Goal: Task Accomplishment & Management: Use online tool/utility

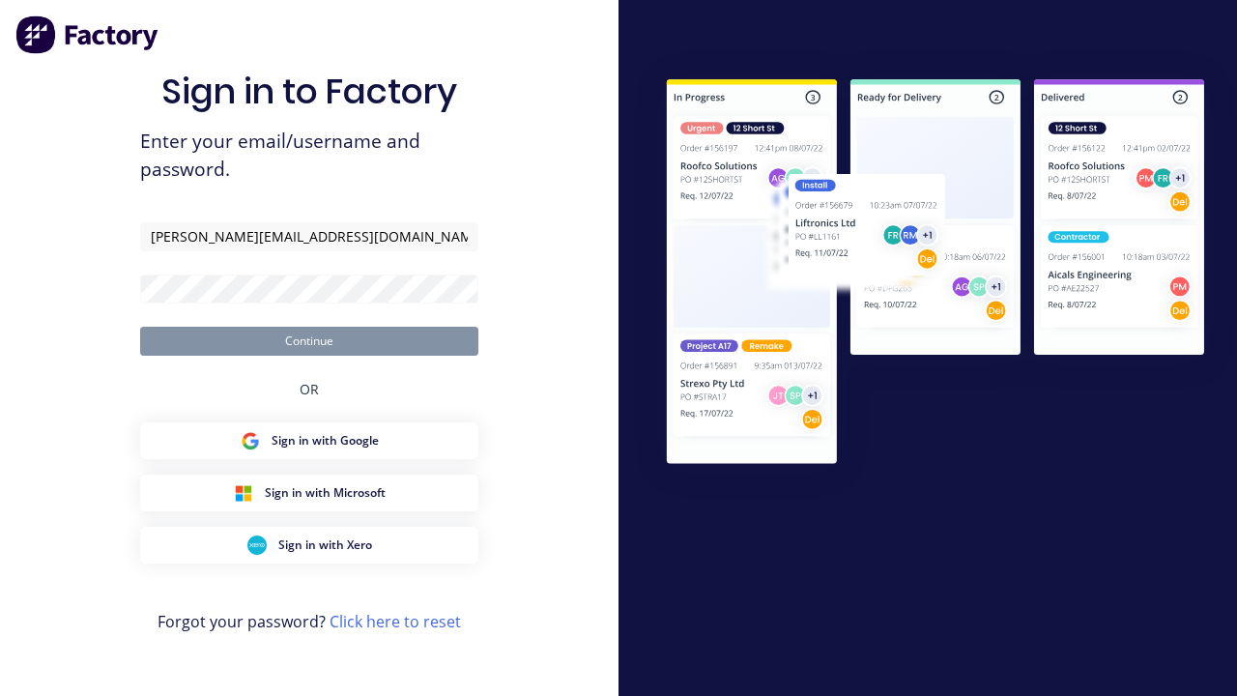
type input "[PERSON_NAME][EMAIL_ADDRESS][DOMAIN_NAME]"
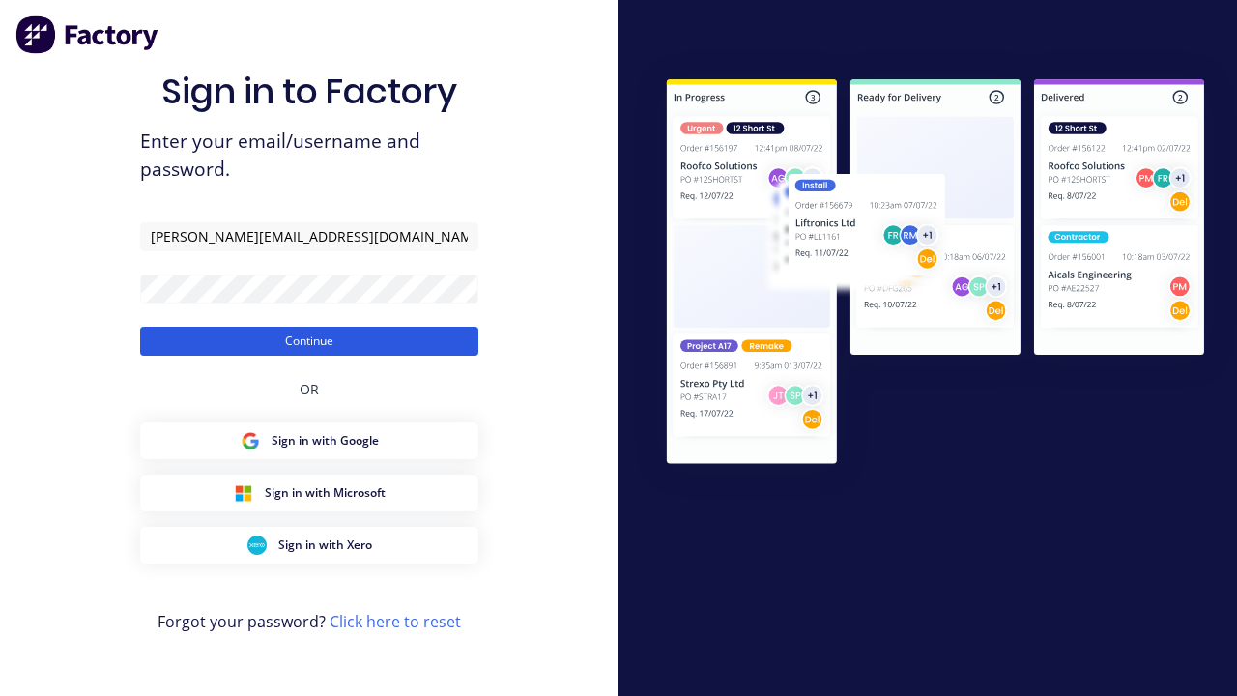
click at [309, 340] on button "Continue" at bounding box center [309, 341] width 338 height 29
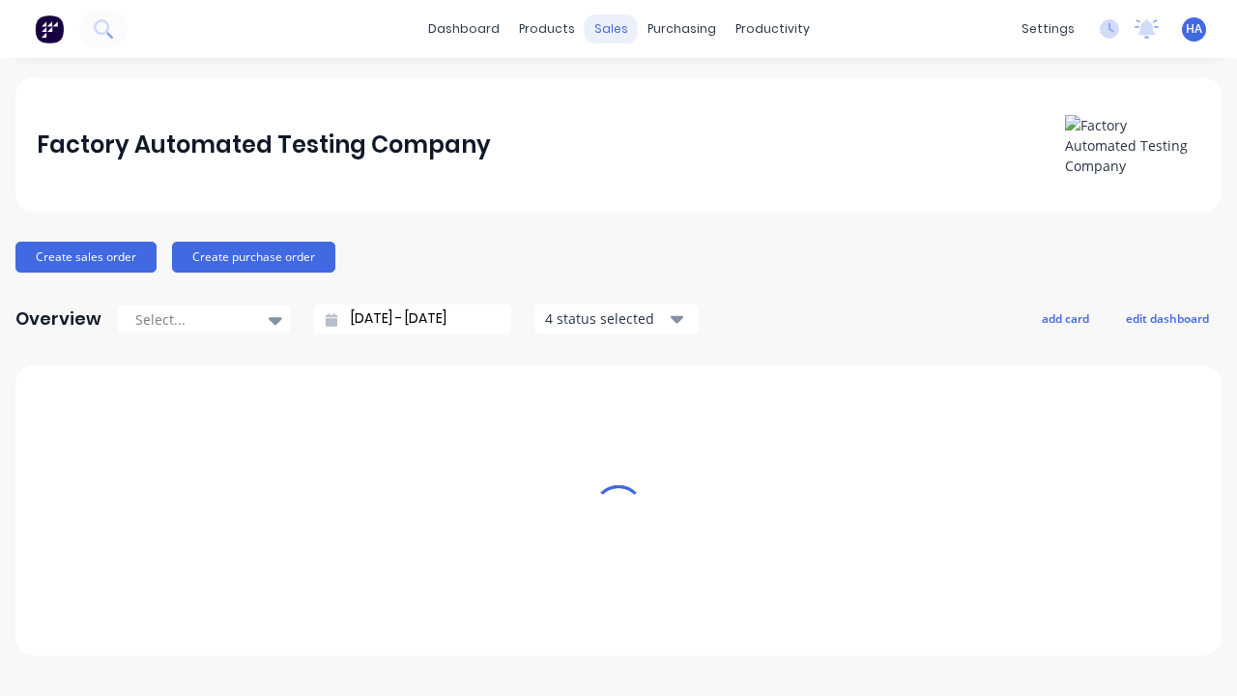
click at [611, 29] on div "sales" at bounding box center [611, 28] width 53 height 29
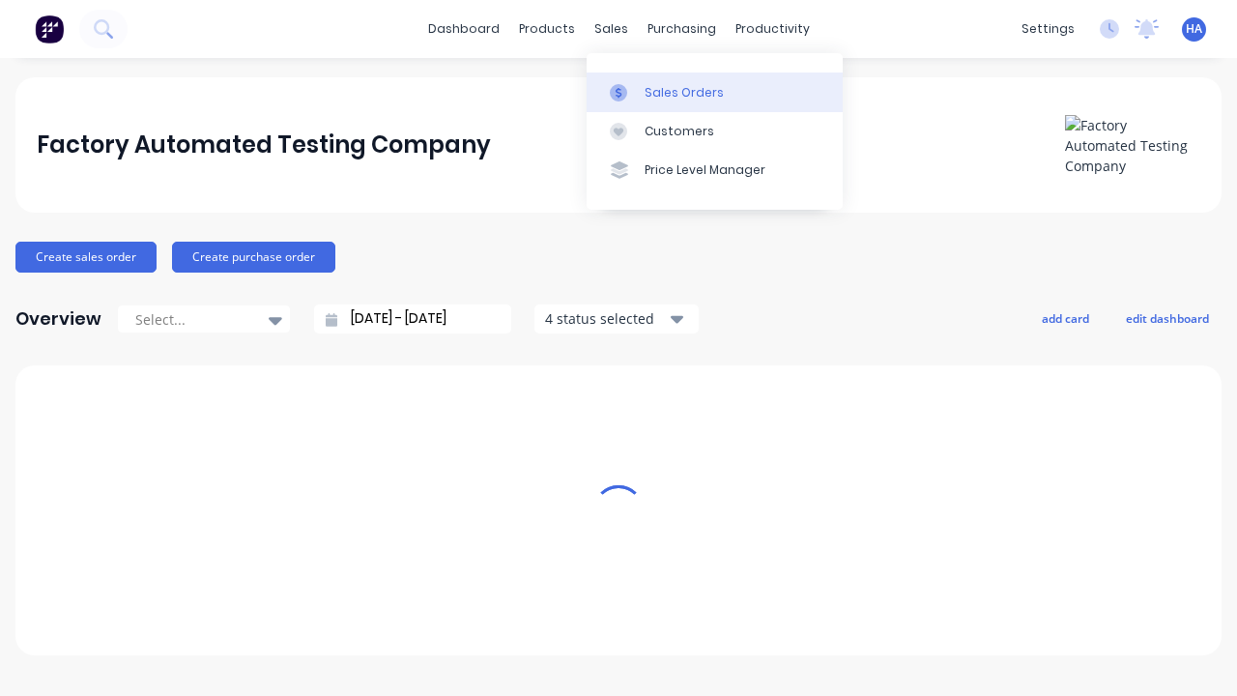
click at [714, 92] on link "Sales Orders" at bounding box center [715, 91] width 256 height 39
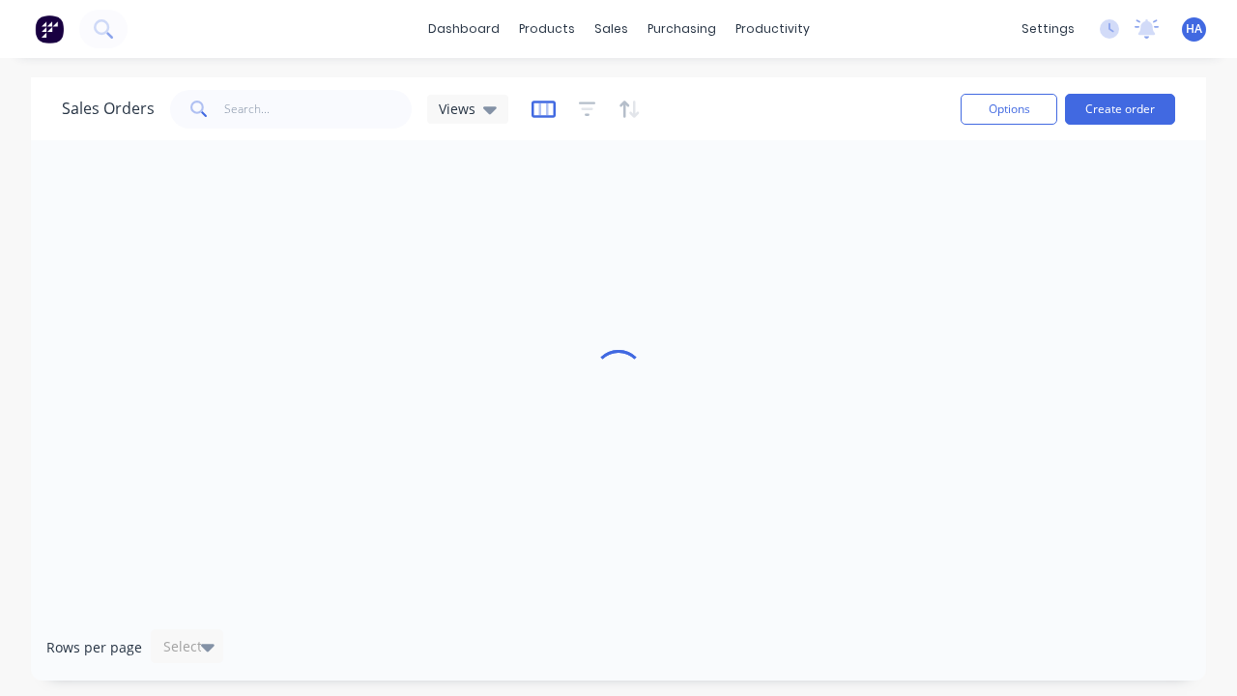
click at [540, 108] on icon "button" at bounding box center [543, 109] width 24 height 19
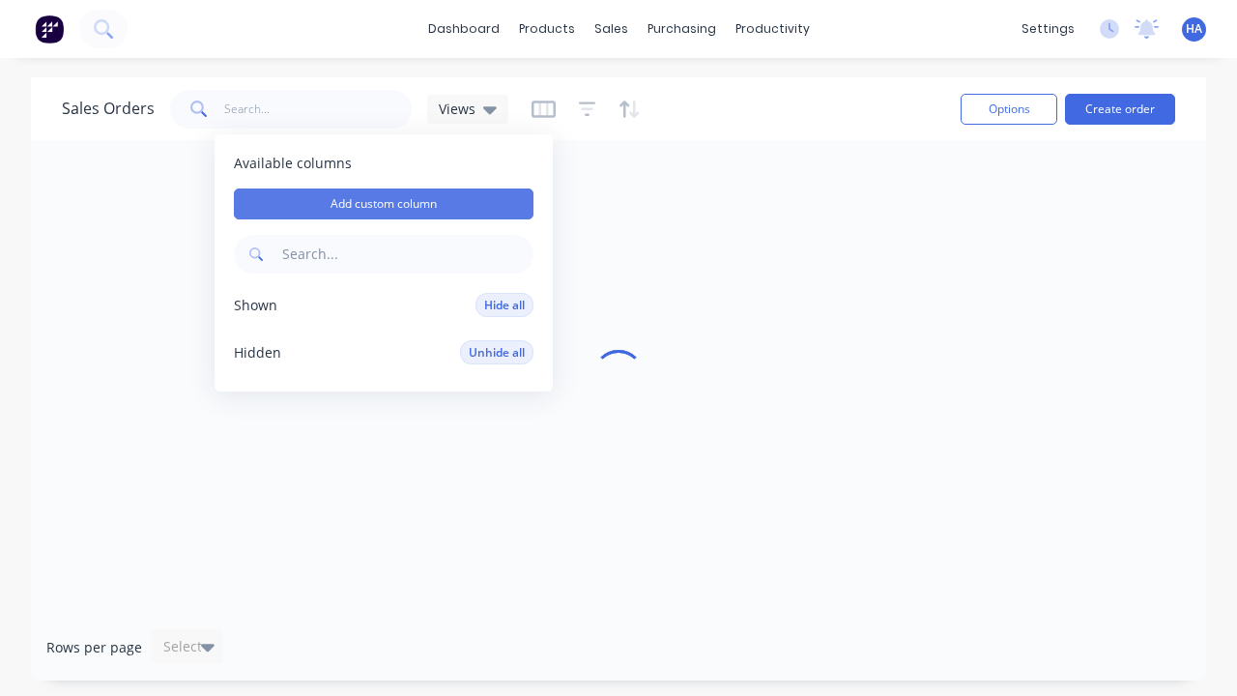
click at [384, 204] on button "Add custom column" at bounding box center [384, 203] width 300 height 31
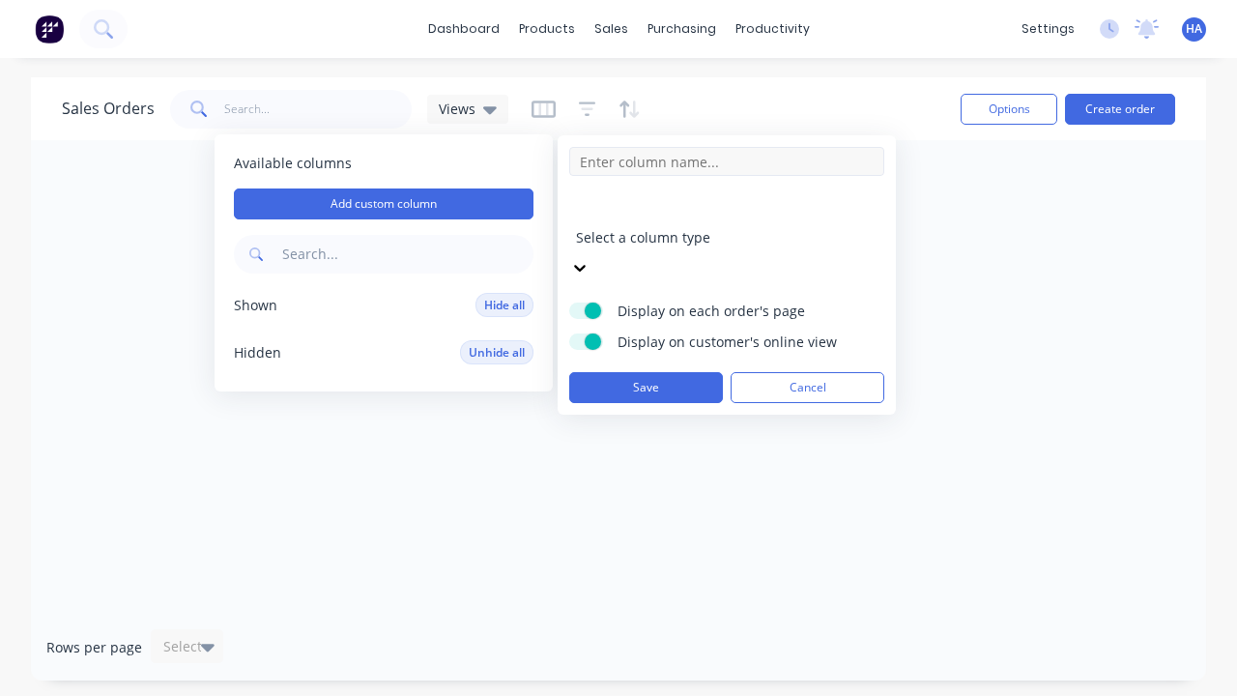
click at [727, 161] on input at bounding box center [726, 161] width 315 height 29
type input "New Custom URL Column"
click at [711, 213] on div at bounding box center [715, 211] width 278 height 24
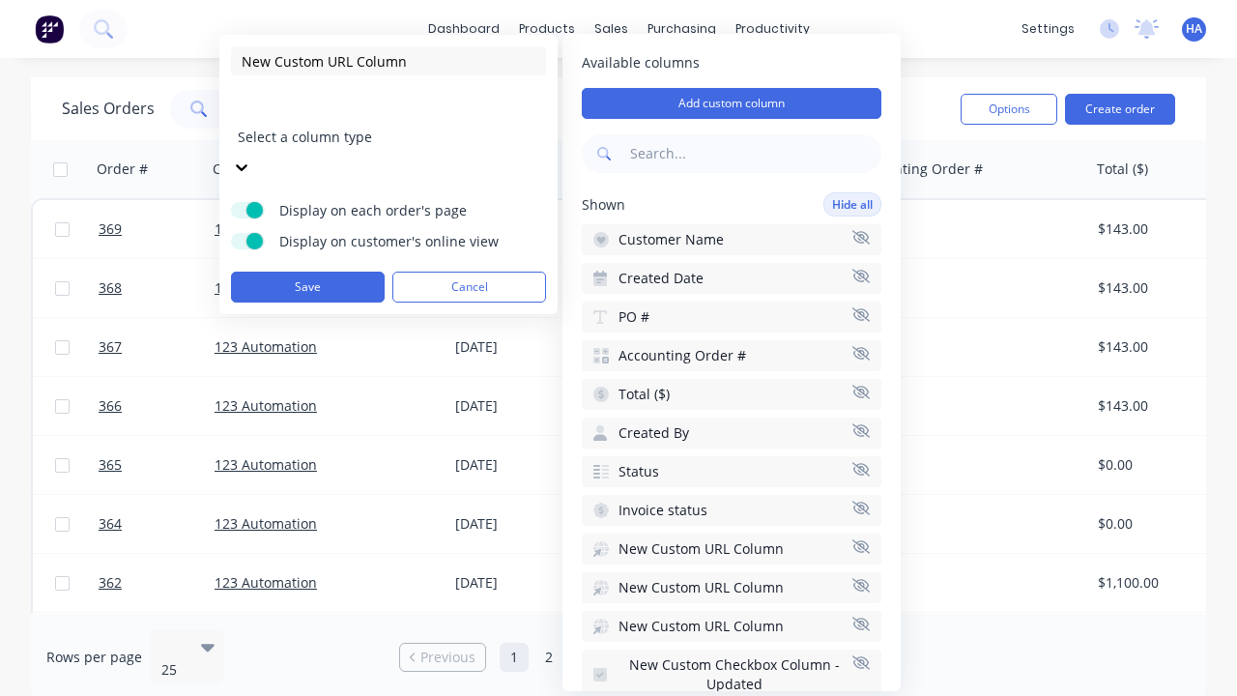
scroll to position [111, 0]
click at [307, 272] on button "Save" at bounding box center [308, 287] width 154 height 31
